Goal: Task Accomplishment & Management: Manage account settings

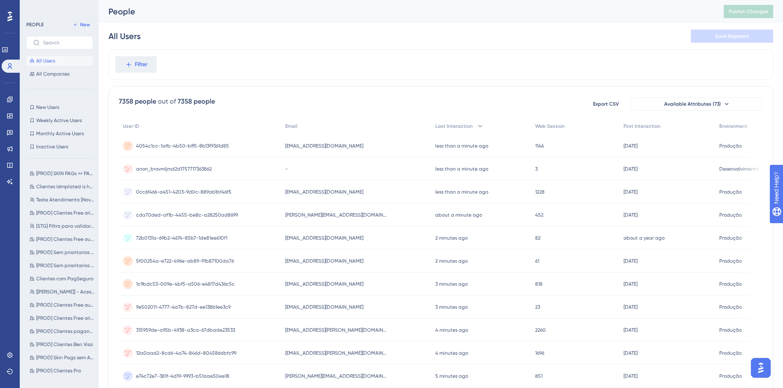
click at [194, 168] on span "anon_brovmljmd2d1757717363862" at bounding box center [174, 169] width 76 height 7
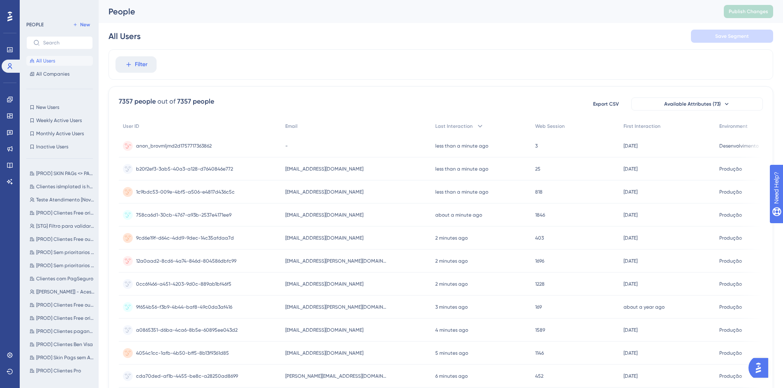
click at [199, 146] on span "anon_brovmljmd2d1757717363862" at bounding box center [174, 146] width 76 height 7
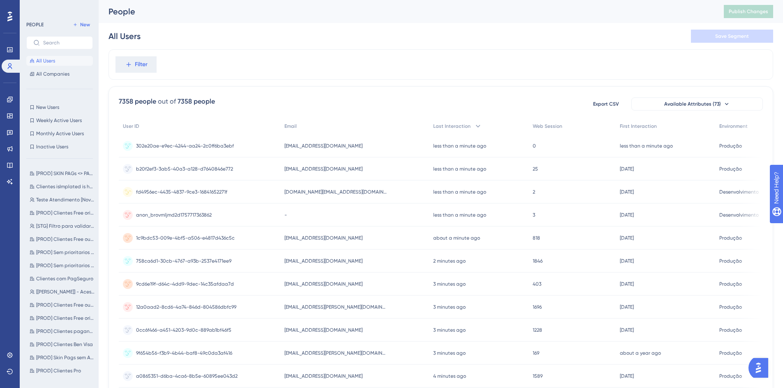
click at [168, 194] on span "fd4956ec-4435-4837-9ce3-16841652271f" at bounding box center [181, 192] width 91 height 7
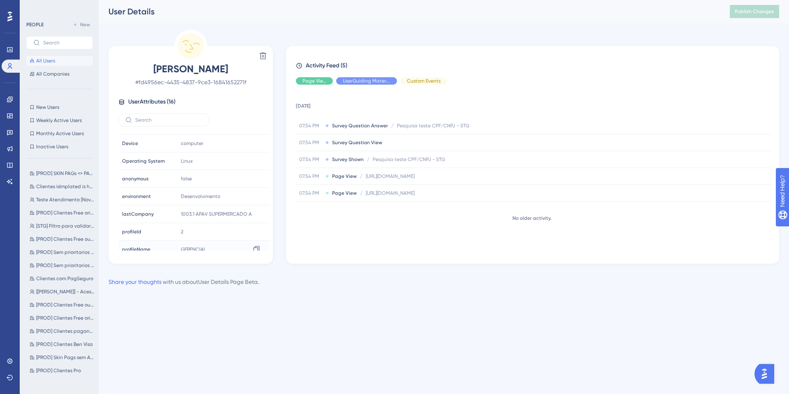
scroll to position [162, 0]
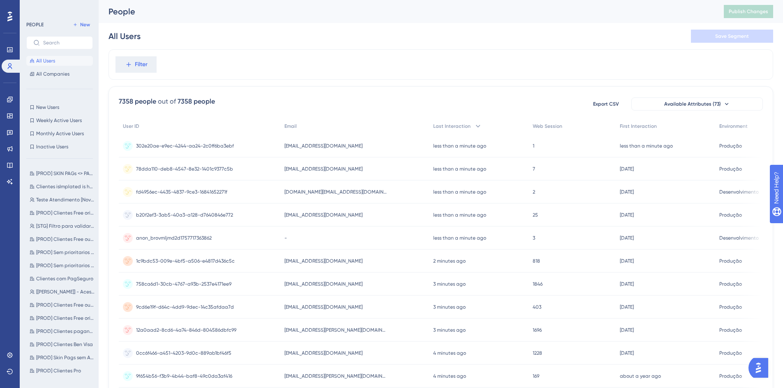
click at [178, 191] on span "fd4956ec-4435-4837-9ce3-16841652271f" at bounding box center [181, 192] width 91 height 7
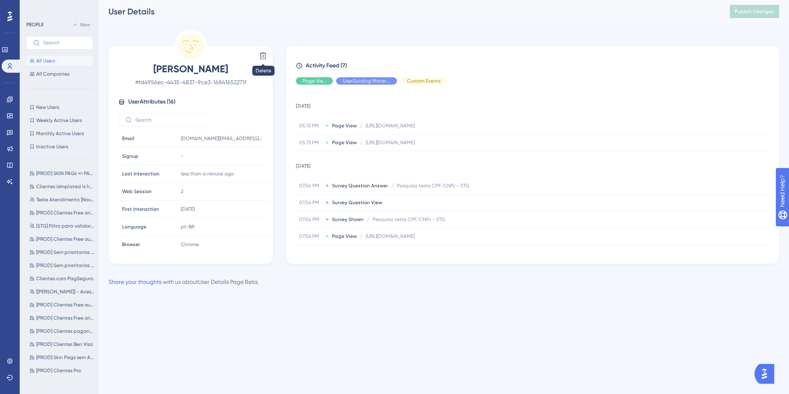
click at [44, 61] on span "All Users" at bounding box center [45, 61] width 19 height 7
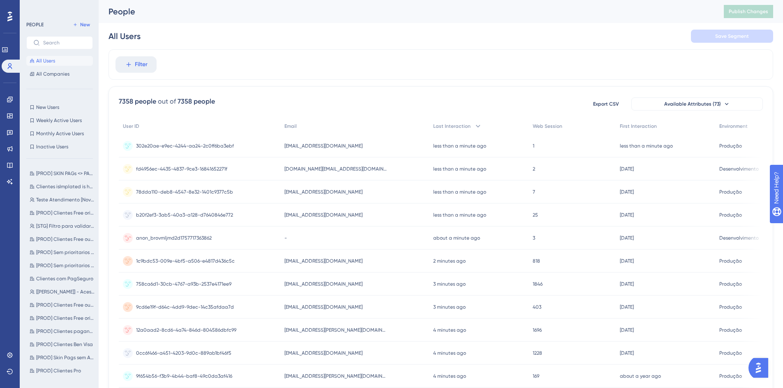
click at [179, 240] on span "anon_brovmljmd2d1757717363862" at bounding box center [174, 238] width 76 height 7
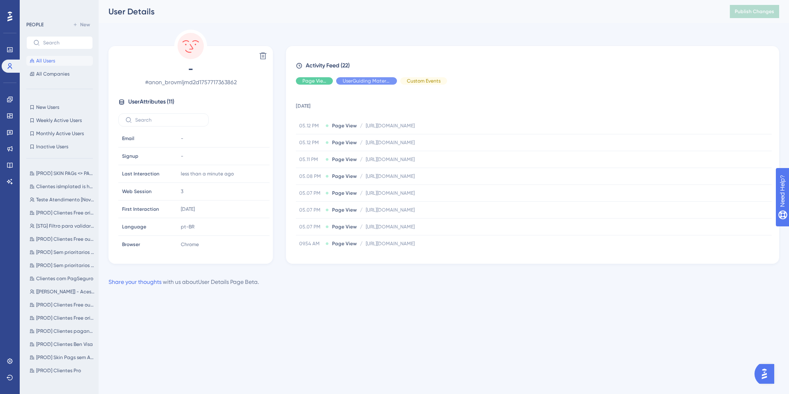
click at [57, 101] on div "PEOPLE New All Users All Companies New Users New Users Weekly Active Users Week…" at bounding box center [59, 199] width 67 height 359
drag, startPoint x: 61, startPoint y: 51, endPoint x: 59, endPoint y: 56, distance: 5.6
click at [61, 51] on div "PEOPLE New All Users All Companies" at bounding box center [59, 49] width 67 height 59
click at [61, 58] on button "All Users" at bounding box center [59, 61] width 67 height 10
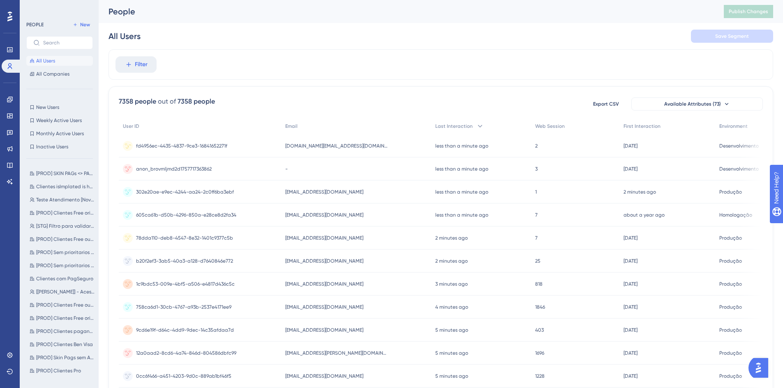
click at [205, 146] on span "fd4956ec-4435-4837-9ce3-16841652271f" at bounding box center [181, 146] width 91 height 7
click at [210, 172] on span "fd4956ec-4435-4837-9ce3-16841652271f" at bounding box center [181, 169] width 91 height 7
click at [182, 191] on span "anon_brovmljmd2d1757717363862" at bounding box center [174, 192] width 76 height 7
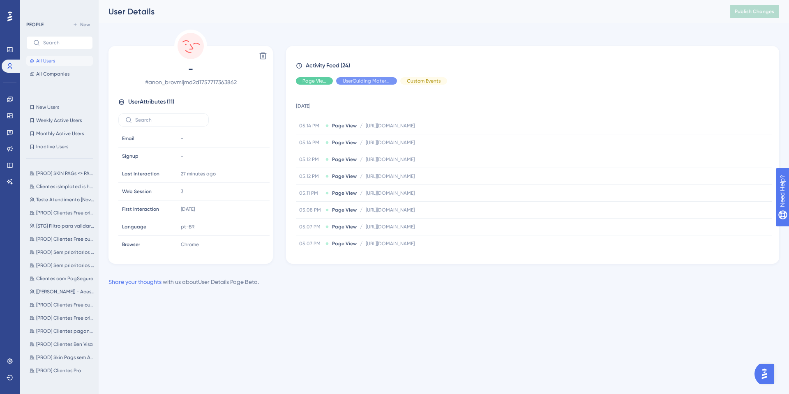
click at [33, 65] on button "All Users" at bounding box center [59, 61] width 67 height 10
